Goal: Entertainment & Leisure: Consume media (video, audio)

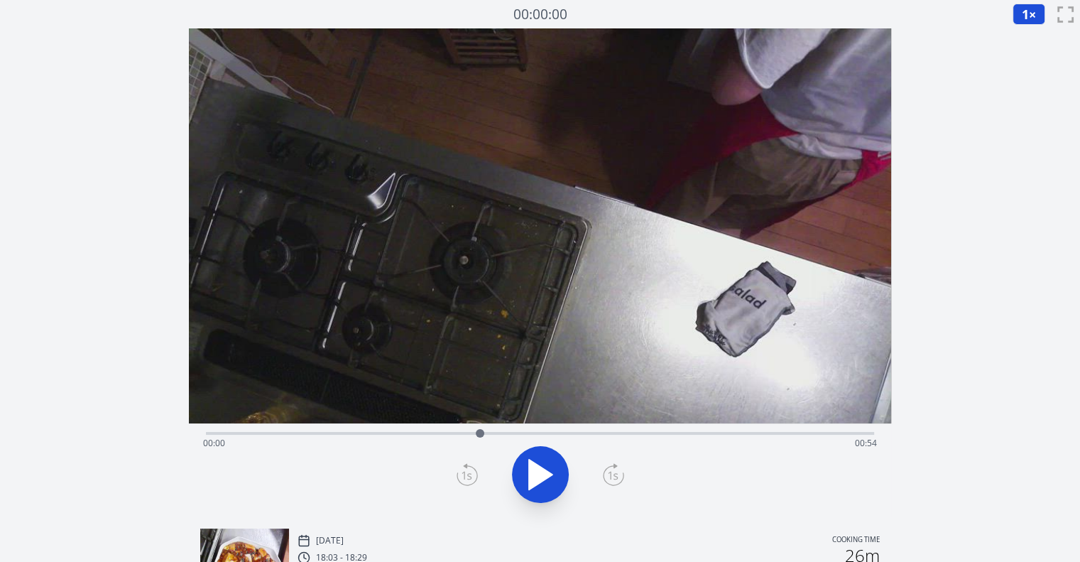
drag, startPoint x: 209, startPoint y: 431, endPoint x: 480, endPoint y: 440, distance: 271.4
click at [480, 440] on div at bounding box center [479, 433] width 21 height 21
drag, startPoint x: 503, startPoint y: 432, endPoint x: 697, endPoint y: 409, distance: 195.2
click at [697, 409] on div "Time elapsed: 00:39 Time remaining: 00:15" at bounding box center [540, 272] width 702 height 489
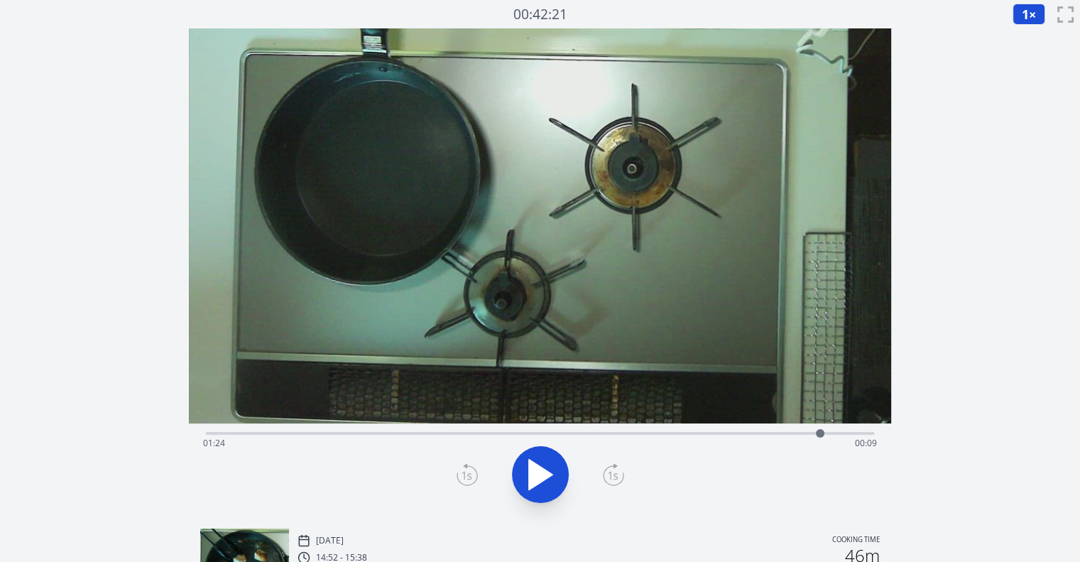
drag, startPoint x: 237, startPoint y: 434, endPoint x: 849, endPoint y: 386, distance: 614.1
click at [849, 386] on div "Time elapsed: 01:24 Time remaining: 00:09" at bounding box center [540, 272] width 702 height 489
drag, startPoint x: 219, startPoint y: 433, endPoint x: 323, endPoint y: 365, distance: 124.7
click at [323, 365] on div "Time elapsed: 00:16 Time remaining: 01:17" at bounding box center [540, 272] width 702 height 489
drag, startPoint x: 628, startPoint y: 432, endPoint x: 301, endPoint y: 408, distance: 327.5
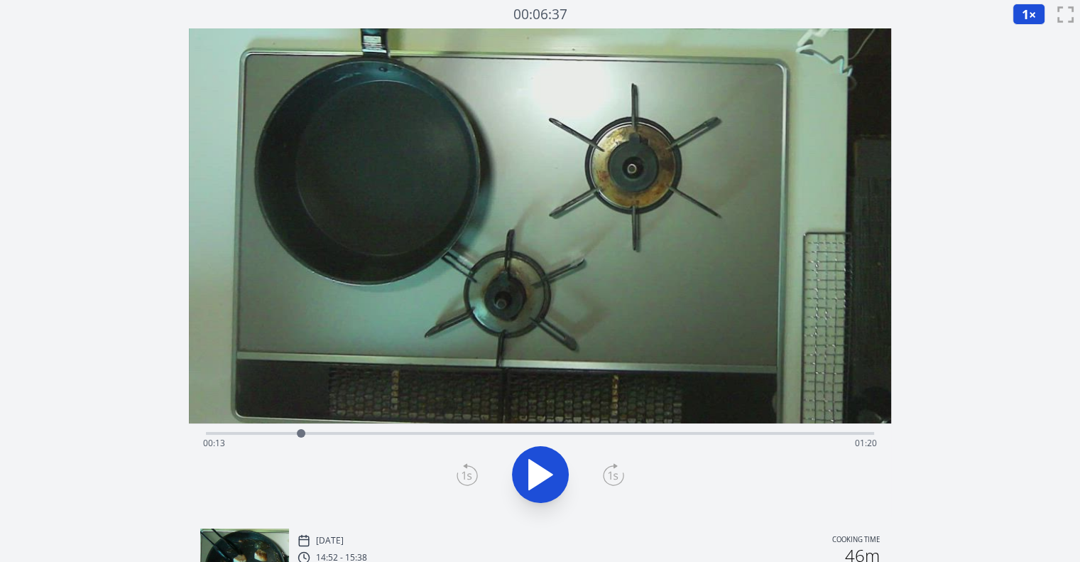
click at [301, 408] on div "Time elapsed: 00:13 Time remaining: 01:20" at bounding box center [540, 272] width 702 height 489
click at [545, 457] on icon at bounding box center [541, 475] width 40 height 40
click at [603, 432] on div "Time elapsed: 00:18 Time remaining: 01:16" at bounding box center [540, 443] width 674 height 23
drag, startPoint x: 616, startPoint y: 430, endPoint x: 381, endPoint y: 411, distance: 235.9
click at [381, 411] on div "Time elapsed: 00:24 Time remaining: 01:09" at bounding box center [540, 272] width 702 height 489
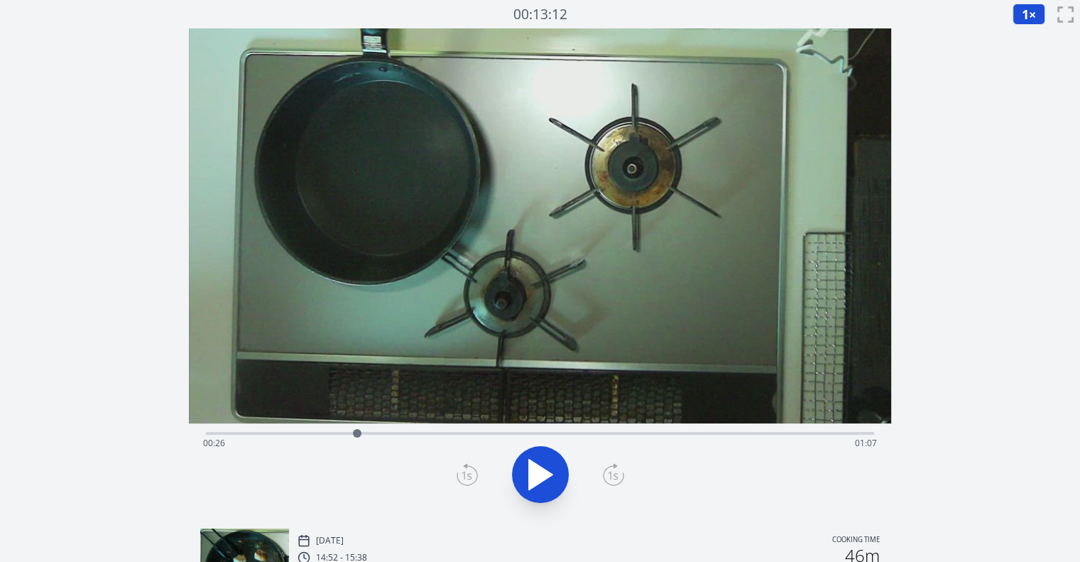
drag, startPoint x: 395, startPoint y: 429, endPoint x: 338, endPoint y: 431, distance: 56.9
click at [353, 431] on div at bounding box center [357, 433] width 9 height 9
click at [519, 469] on button at bounding box center [540, 474] width 57 height 57
click at [381, 433] on div at bounding box center [380, 433] width 9 height 9
